Goal: Task Accomplishment & Management: Manage account settings

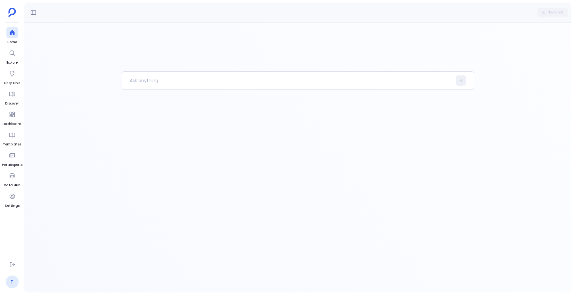
click at [10, 280] on link "T" at bounding box center [12, 282] width 13 height 13
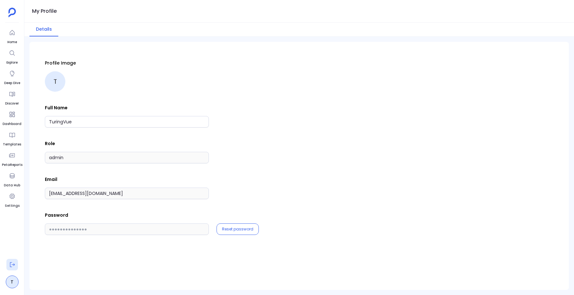
click at [11, 268] on icon at bounding box center [12, 265] width 6 height 6
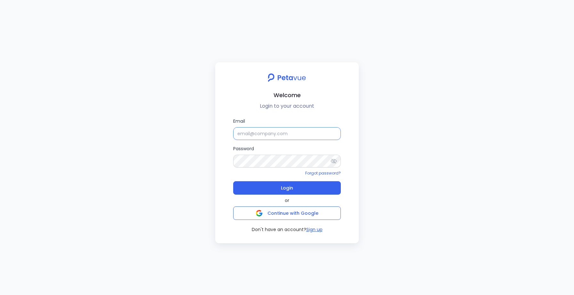
click at [258, 134] on input "Email" at bounding box center [287, 133] width 108 height 13
click at [233, 82] on div at bounding box center [286, 78] width 133 height 10
click at [253, 137] on input "Email" at bounding box center [287, 133] width 108 height 13
paste input "[EMAIL_ADDRESS][DOMAIN_NAME]"
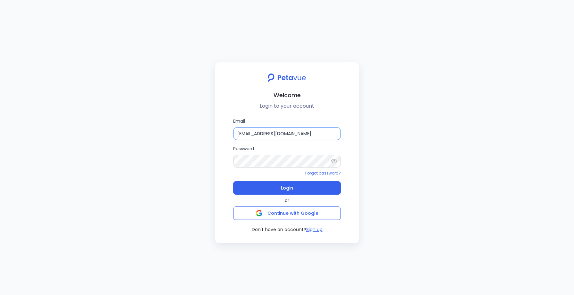
type input "[EMAIL_ADDRESS][DOMAIN_NAME]"
click at [333, 161] on icon at bounding box center [334, 161] width 6 height 5
click at [277, 187] on button "Login" at bounding box center [287, 188] width 108 height 13
